Goal: Information Seeking & Learning: Learn about a topic

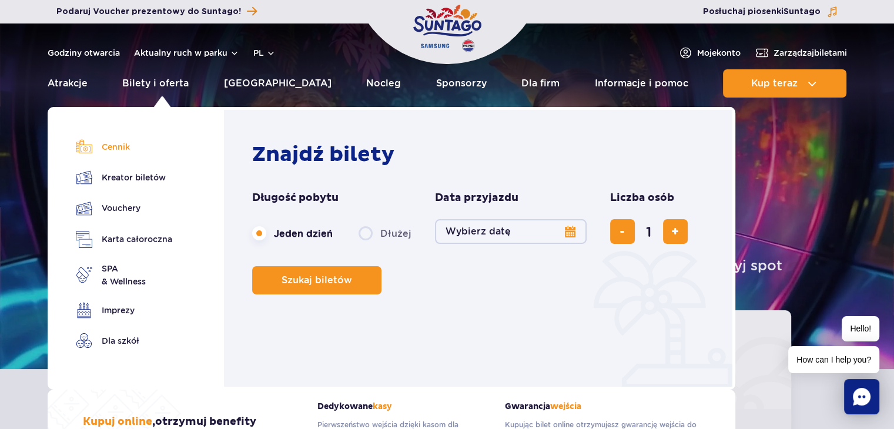
click at [125, 142] on link "Cennik" at bounding box center [124, 147] width 96 height 16
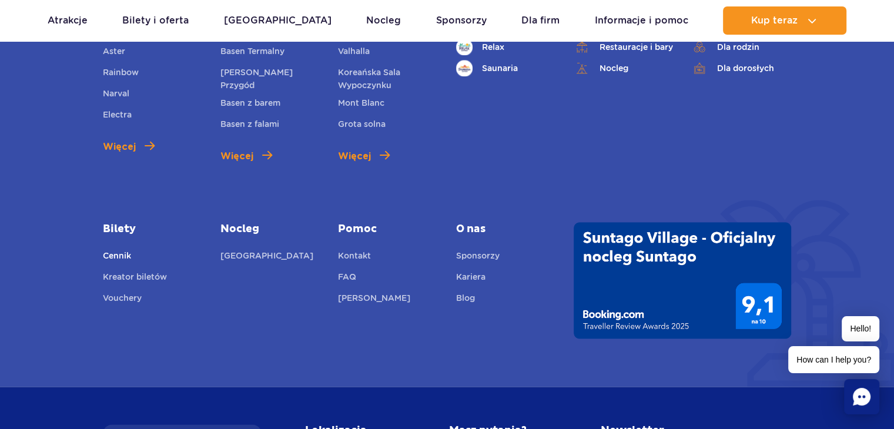
scroll to position [1500, 0]
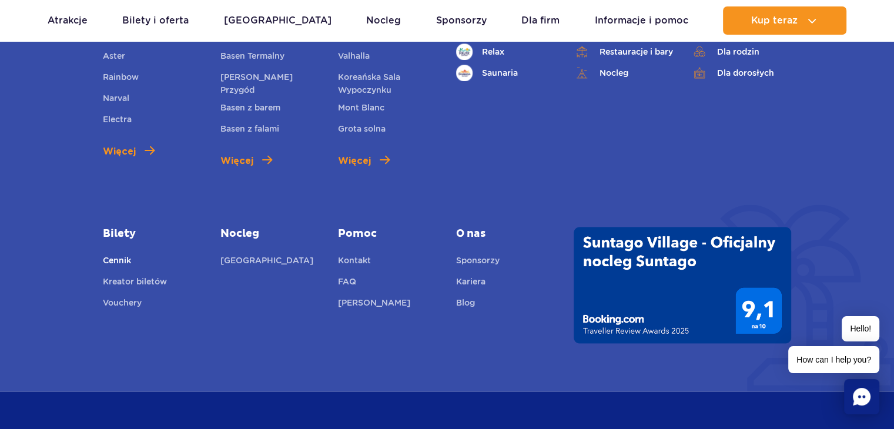
click at [121, 257] on link "Cennik" at bounding box center [117, 262] width 28 height 16
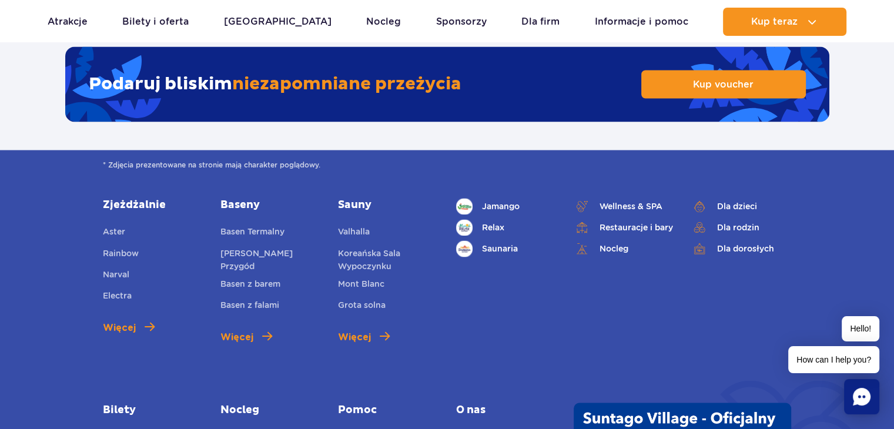
scroll to position [1998, 0]
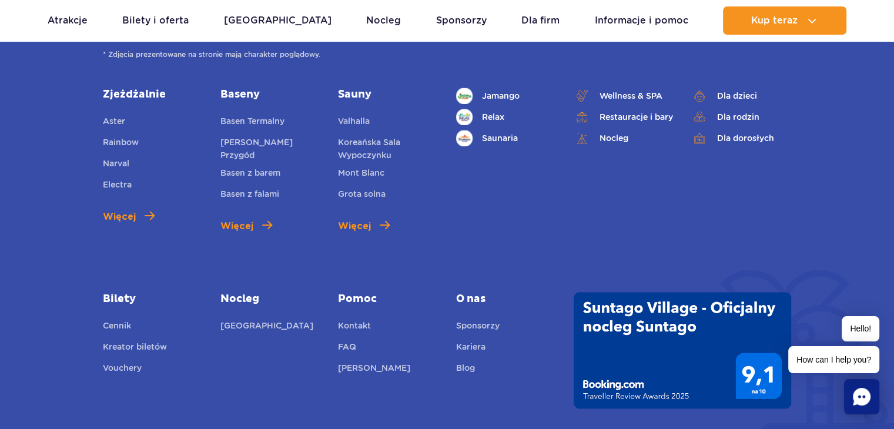
scroll to position [1587, 0]
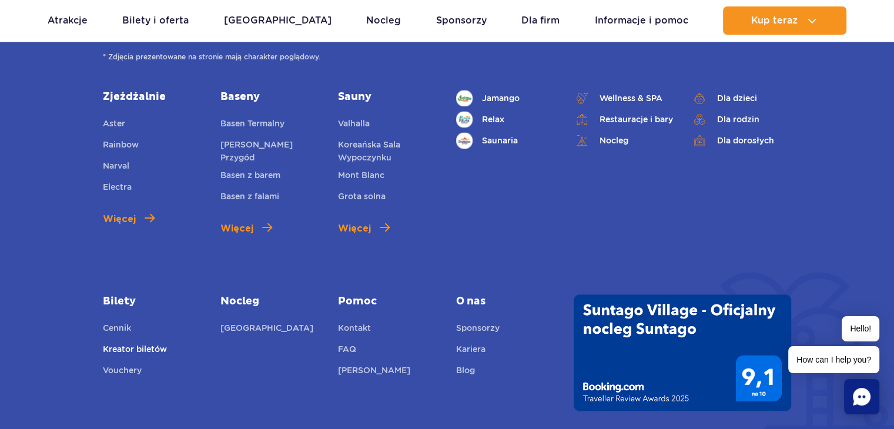
click at [121, 354] on link "Kreator biletów" at bounding box center [135, 351] width 64 height 16
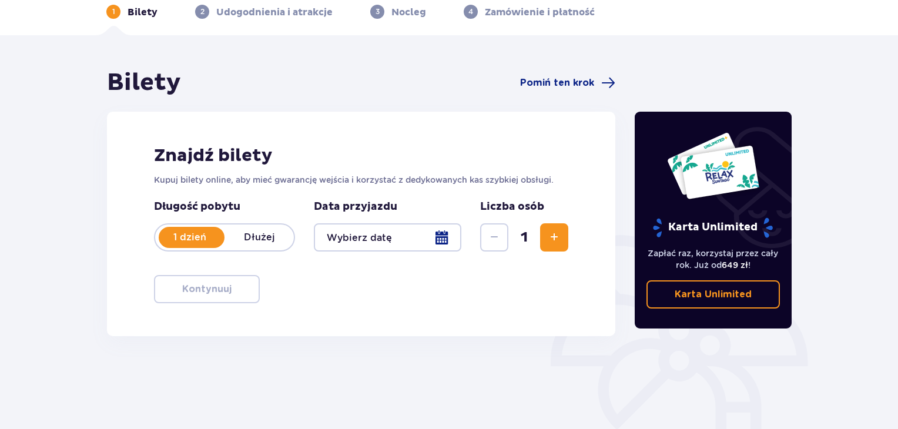
scroll to position [52, 0]
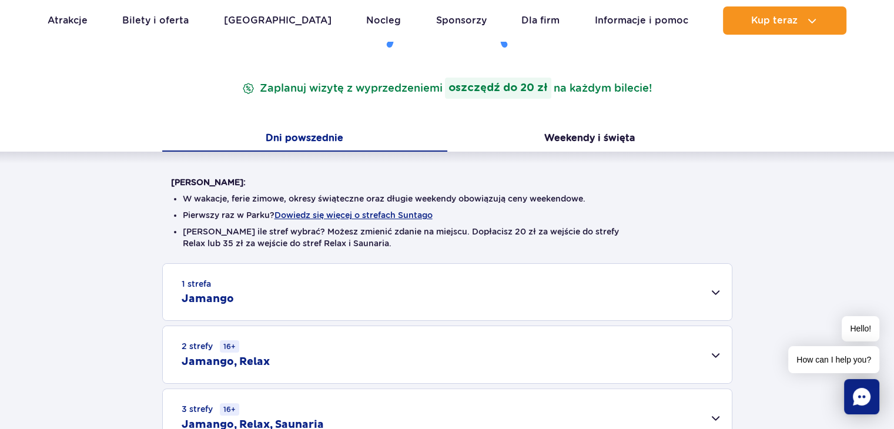
scroll to position [176, 0]
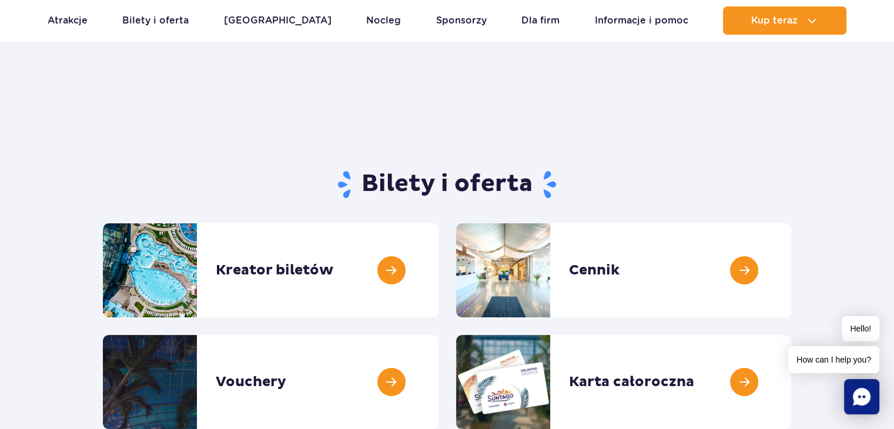
scroll to position [118, 0]
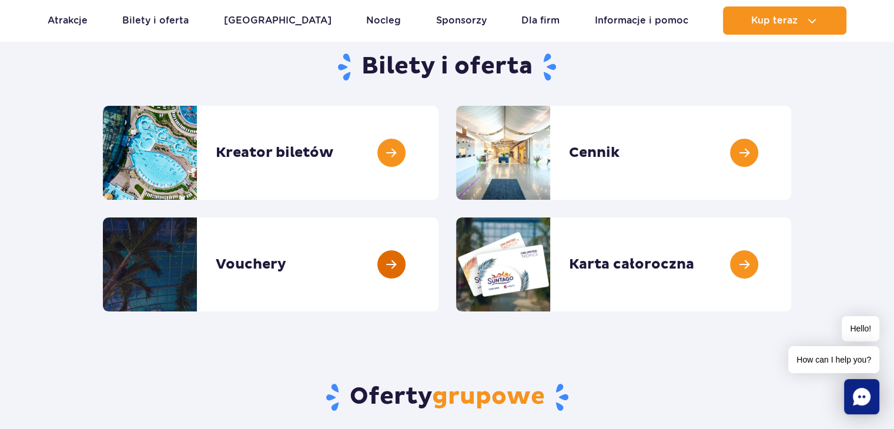
click at [438, 273] on link at bounding box center [438, 264] width 0 height 94
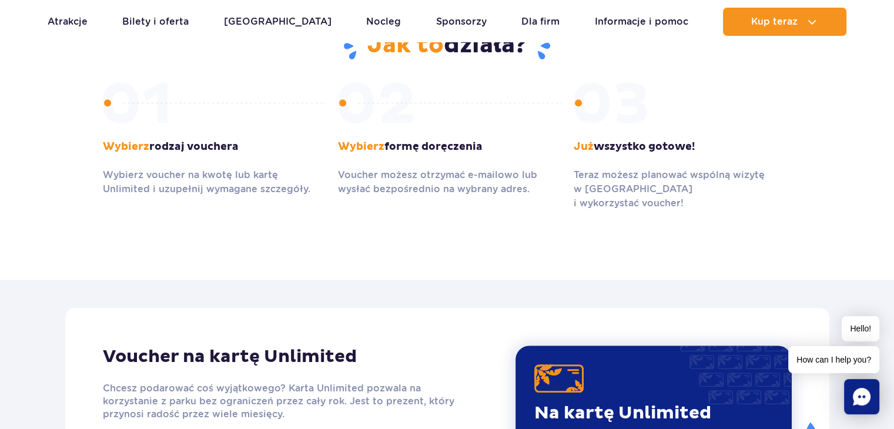
scroll to position [764, 0]
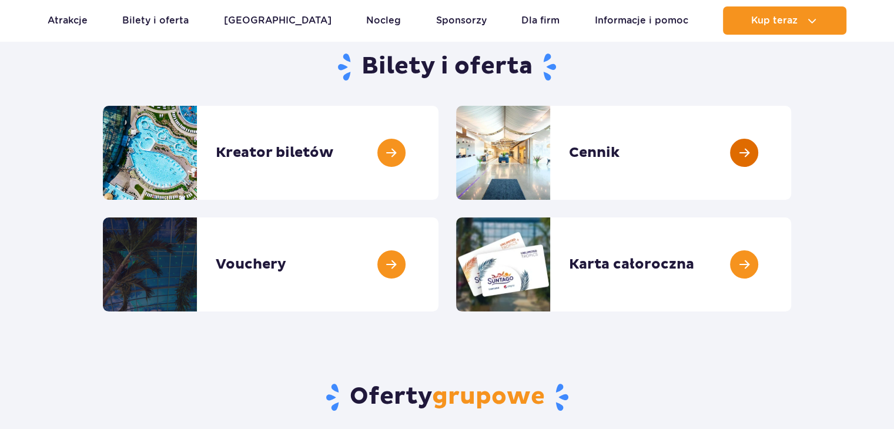
click at [791, 147] on link at bounding box center [791, 153] width 0 height 94
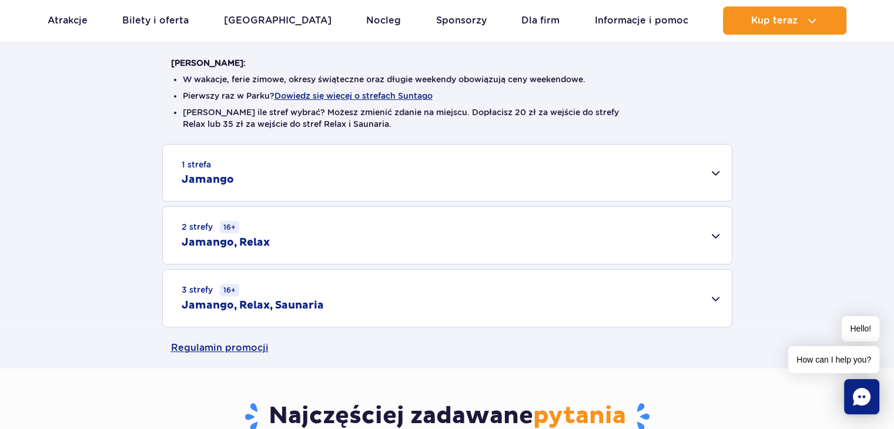
scroll to position [294, 0]
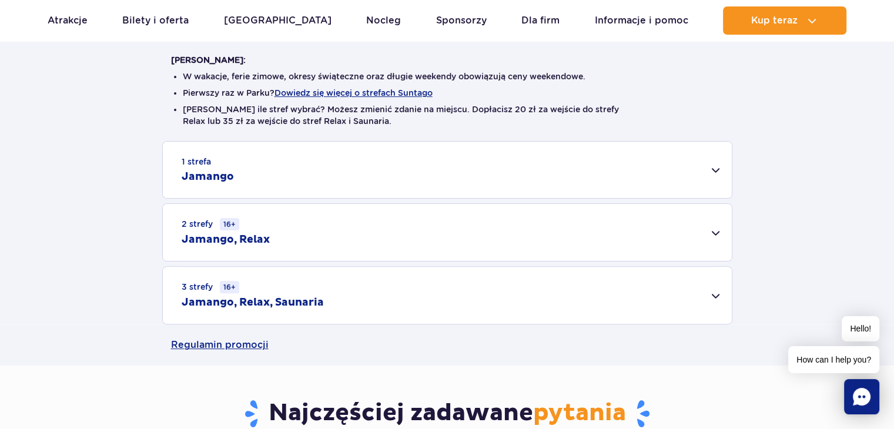
click at [466, 305] on div "3 strefy 16+ Jamango, Relax, Saunaria" at bounding box center [447, 295] width 569 height 57
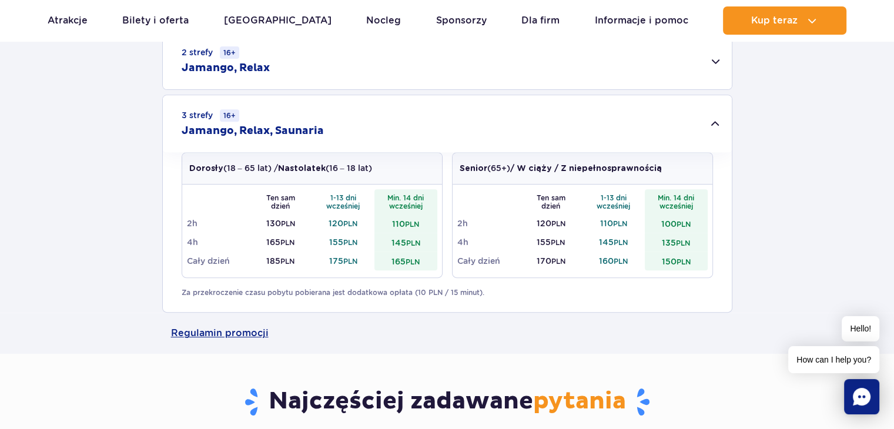
scroll to position [470, 0]
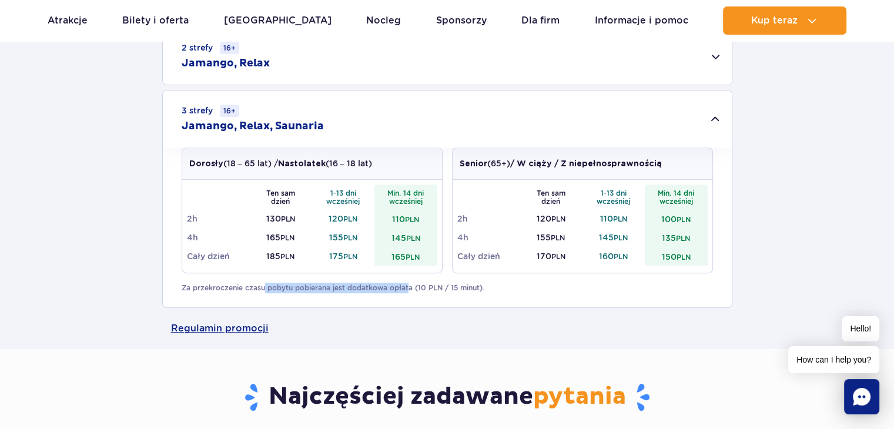
drag, startPoint x: 267, startPoint y: 289, endPoint x: 408, endPoint y: 295, distance: 141.2
click at [408, 295] on div "Dorosły (18 – 65 lat) / Nastolatek (16 – 18 lat) Ten sam dzień 1-13 dni wcześni…" at bounding box center [447, 228] width 569 height 160
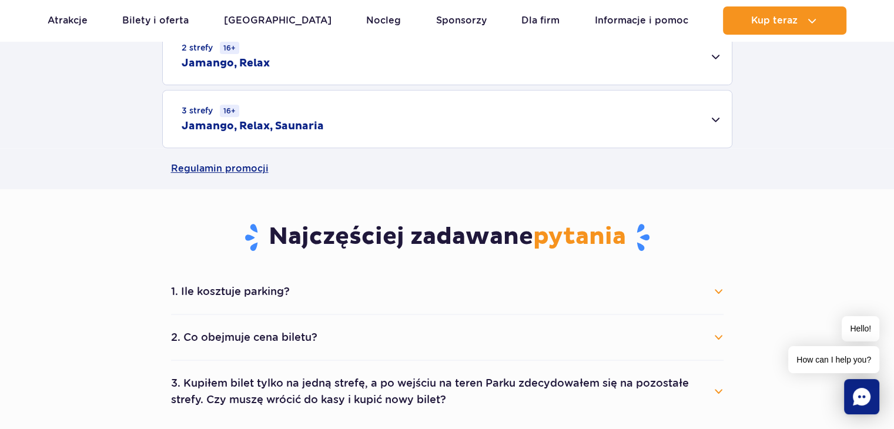
click at [409, 295] on div "Najczęściej zadawane pytania 1. Ile kosztuje parking? Parking kosztuje 25 zł za…" at bounding box center [447, 305] width 570 height 233
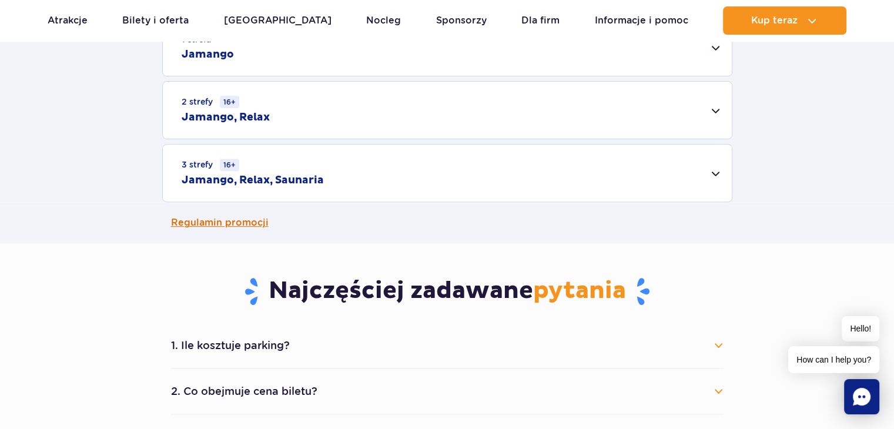
scroll to position [411, 0]
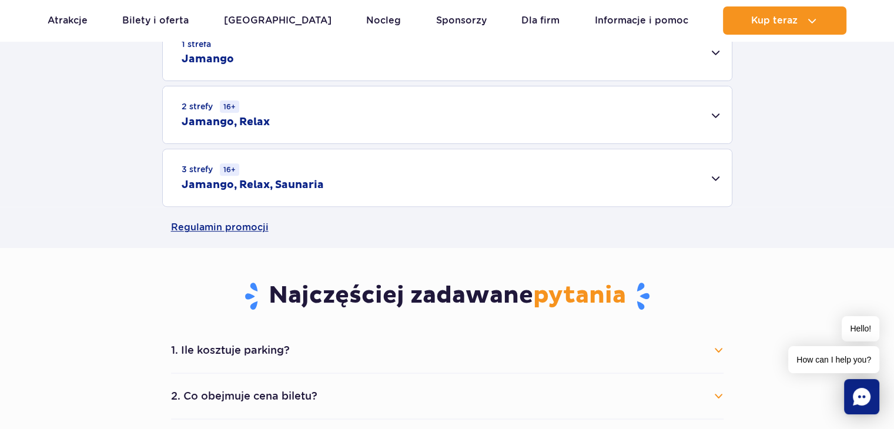
click at [387, 186] on div "3 strefy 16+ Jamango, Relax, Saunaria" at bounding box center [447, 177] width 569 height 57
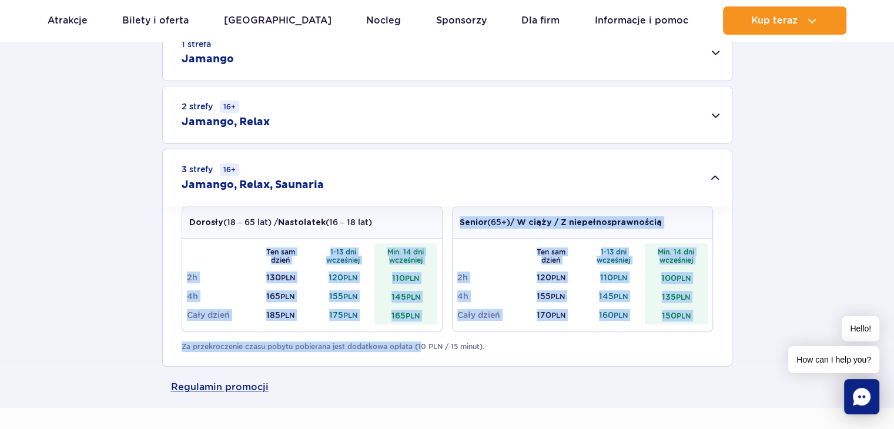
drag, startPoint x: 376, startPoint y: 339, endPoint x: 428, endPoint y: 342, distance: 52.4
click at [423, 342] on div "Dorosły (18 – 65 lat) / Nastolatek (16 – 18 lat) Ten sam dzień 1-13 dni wcześni…" at bounding box center [447, 286] width 569 height 160
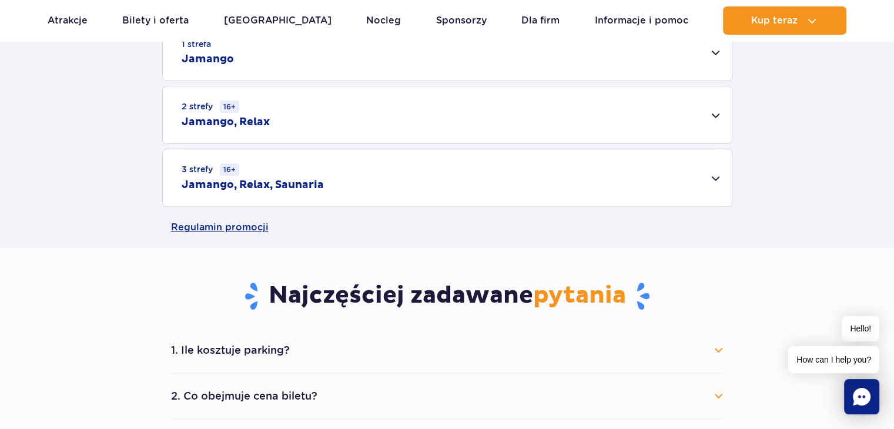
click at [435, 343] on main "Strona główna Cennik Cennik Zaplanuj wizytę z wyprzedzeniem i oszczędź do 20 zł…" at bounding box center [447, 414] width 894 height 1605
click at [334, 176] on div "3 strefy 16+ Jamango, Relax, Saunaria" at bounding box center [447, 177] width 569 height 57
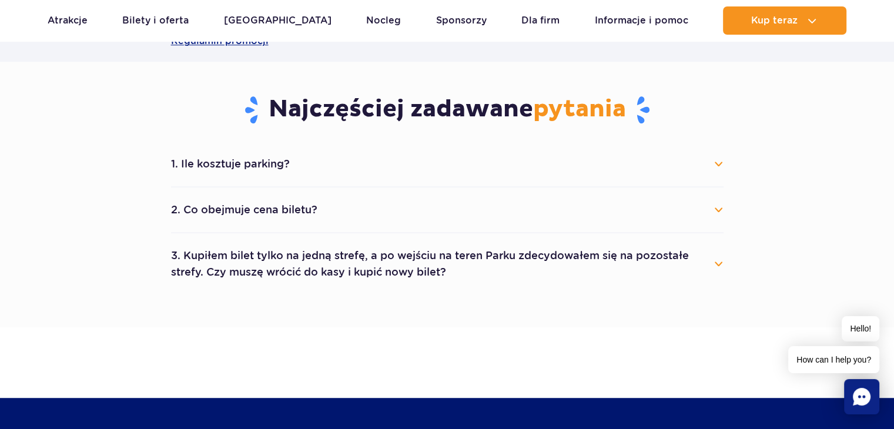
scroll to position [764, 0]
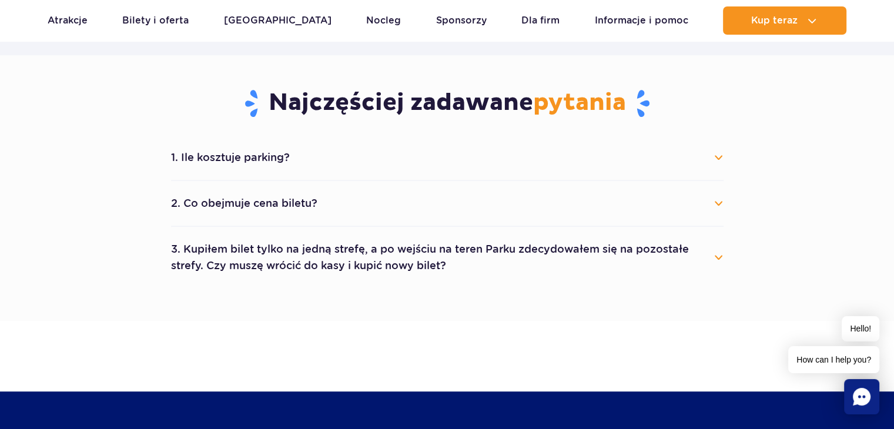
click at [473, 163] on button "1. Ile kosztuje parking?" at bounding box center [447, 158] width 552 height 26
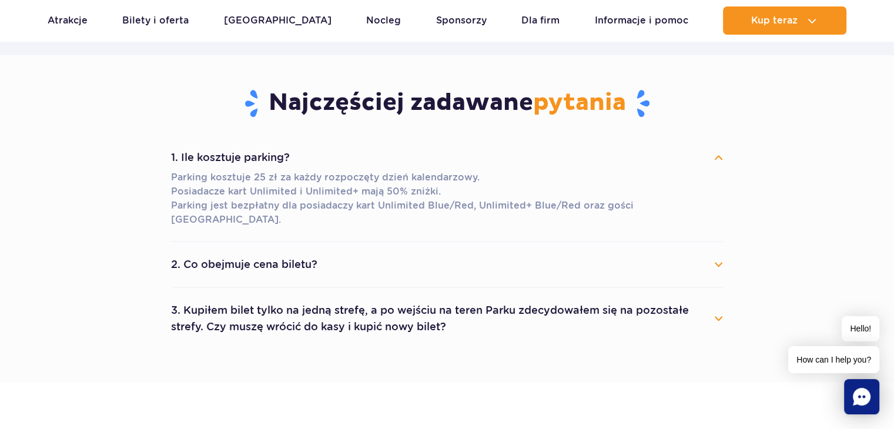
click at [473, 156] on button "1. Ile kosztuje parking?" at bounding box center [447, 158] width 552 height 26
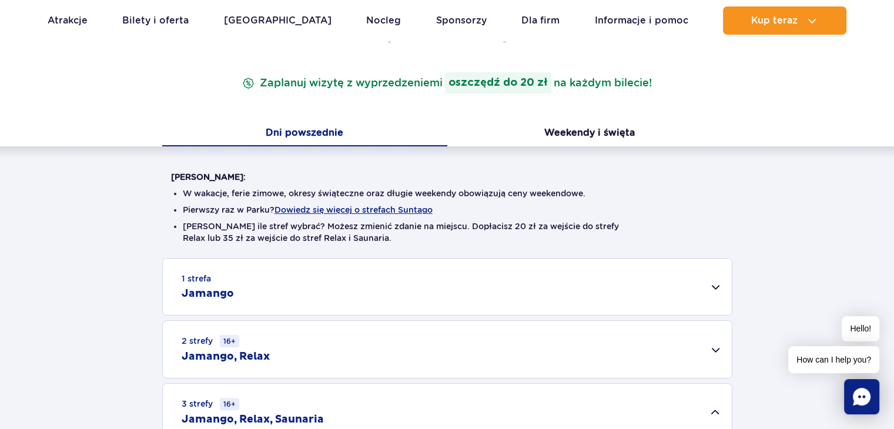
scroll to position [0, 0]
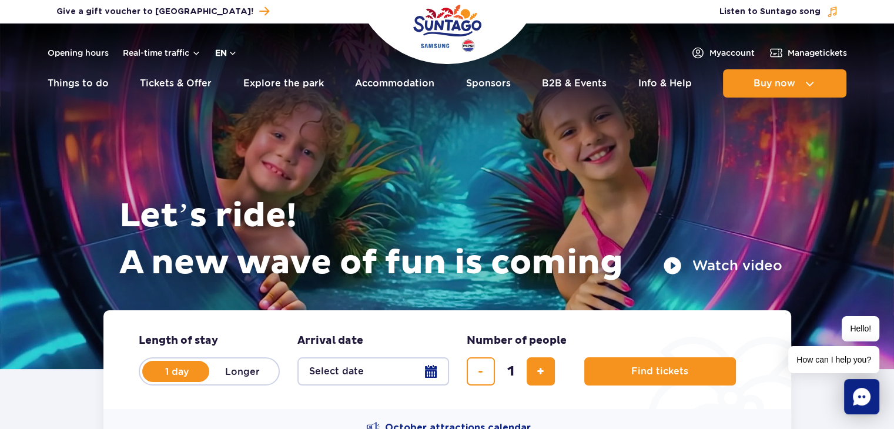
click at [223, 52] on button "en" at bounding box center [226, 53] width 22 height 12
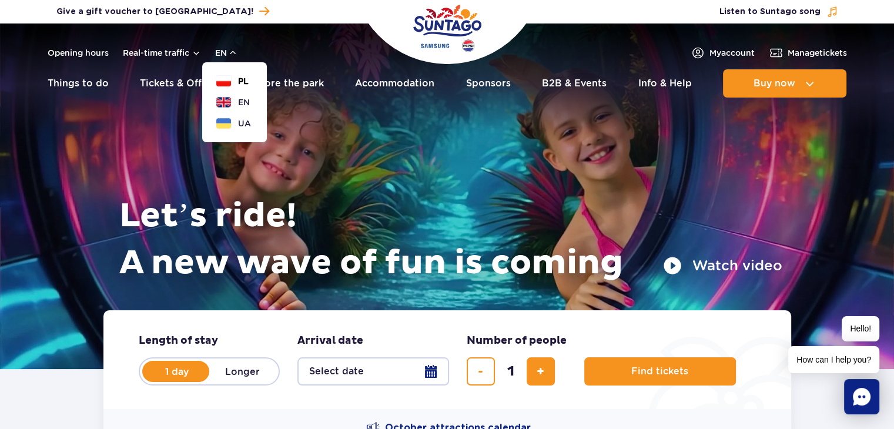
click at [239, 85] on span "PL" at bounding box center [243, 81] width 11 height 12
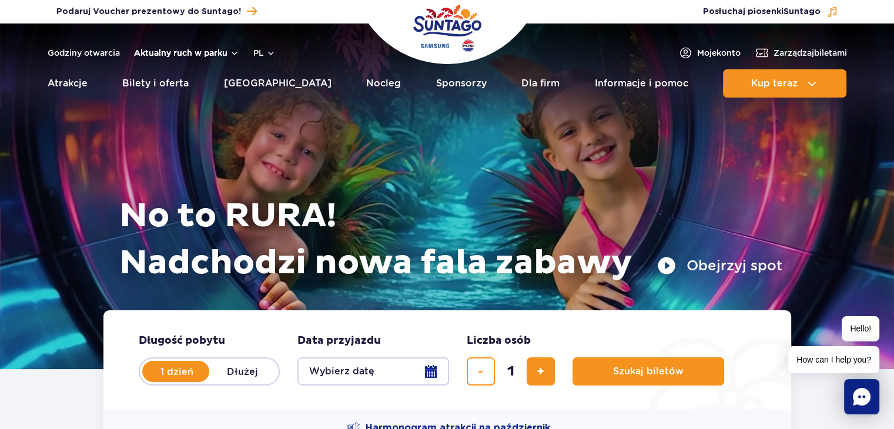
click at [219, 52] on button "Aktualny ruch w parku" at bounding box center [186, 52] width 105 height 9
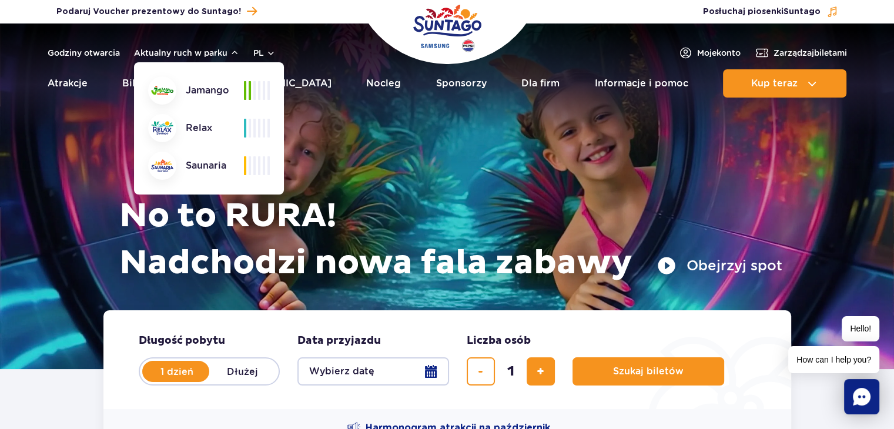
click at [225, 42] on header "Godziny otwarcia Aktualny ruch w parku Aktualny ruch w parku Jamango Relax Saun…" at bounding box center [447, 64] width 894 height 81
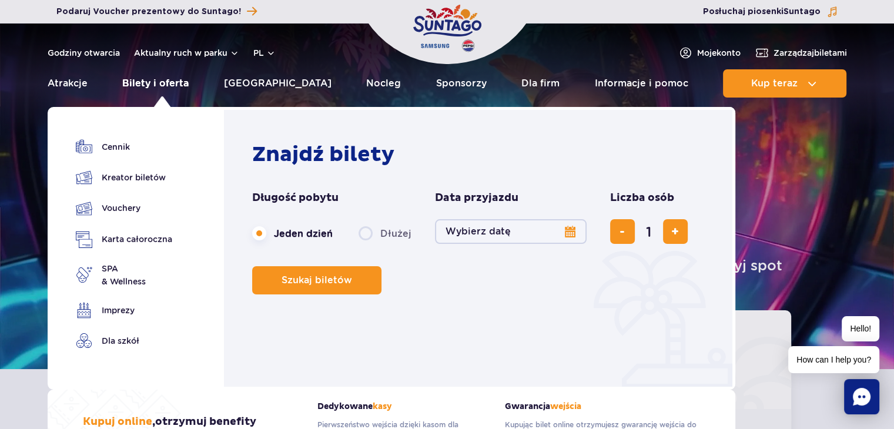
click at [180, 82] on link "Bilety i oferta" at bounding box center [155, 83] width 66 height 28
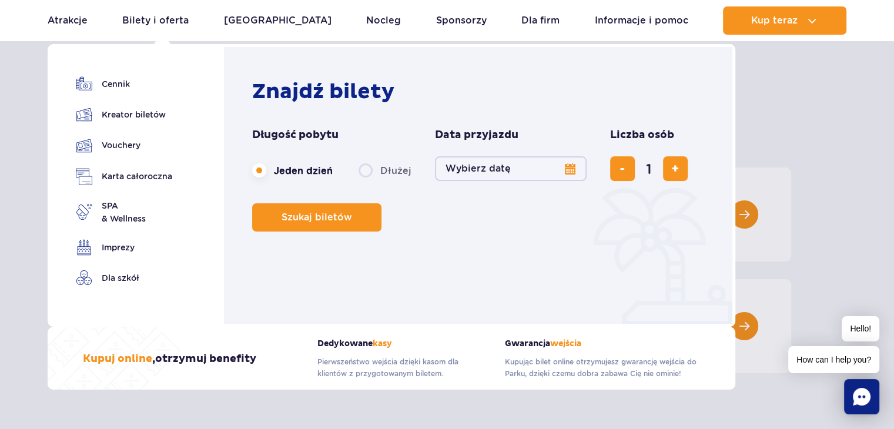
scroll to position [59, 0]
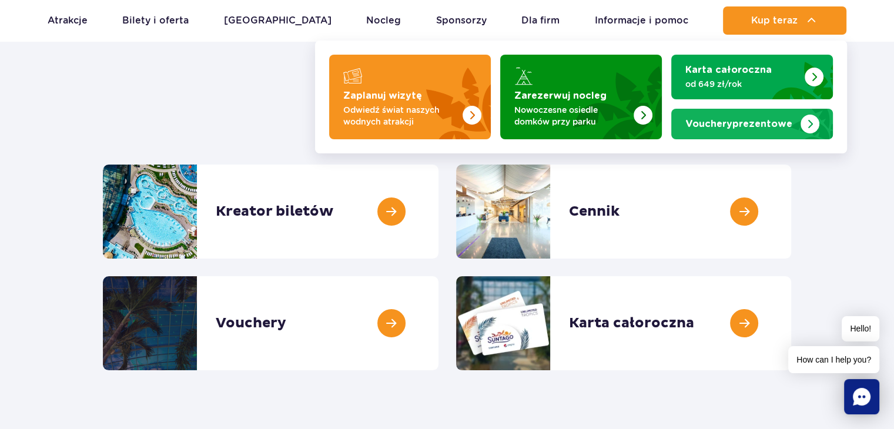
click at [752, 119] on strong "Vouchery prezentowe" at bounding box center [738, 123] width 107 height 9
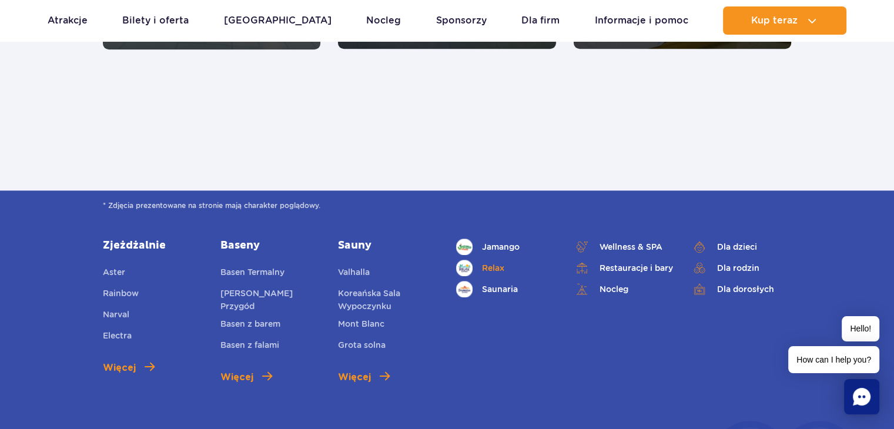
scroll to position [1293, 0]
